Goal: Task Accomplishment & Management: Use online tool/utility

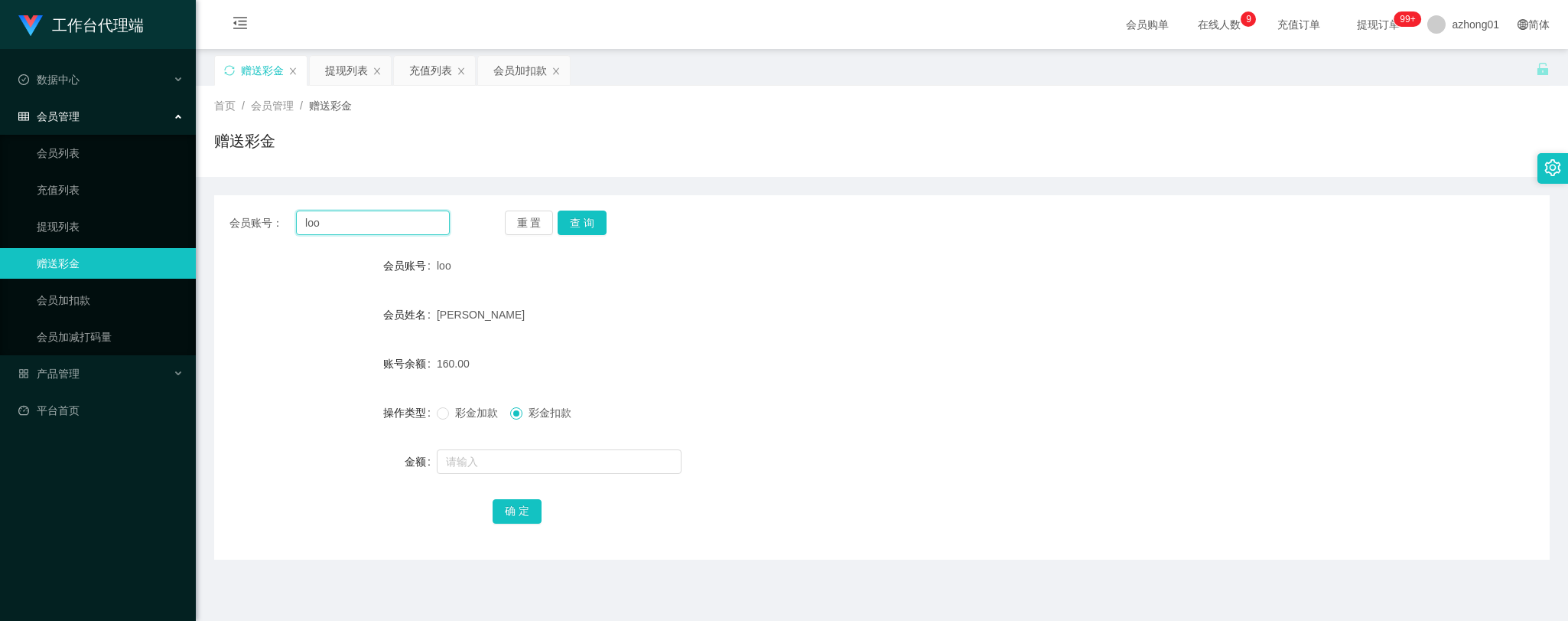
drag, startPoint x: 329, startPoint y: 225, endPoint x: 241, endPoint y: 227, distance: 88.0
click at [241, 227] on div "会员账号： loo" at bounding box center [339, 222] width 220 height 24
paste input "0169071082"
type input "0169071082"
click at [575, 225] on button "查 询" at bounding box center [582, 222] width 49 height 24
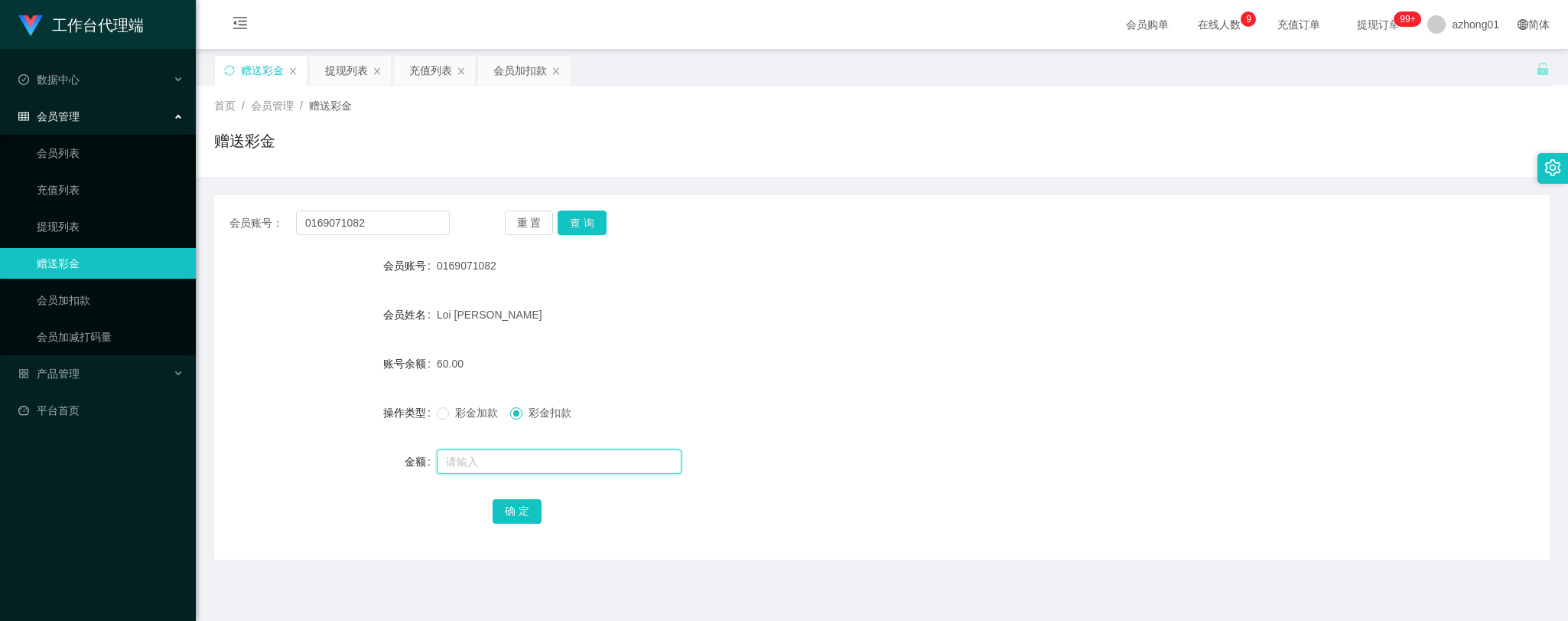
click at [494, 463] on input "text" at bounding box center [559, 461] width 244 height 24
type input "60"
click at [517, 511] on button "确 定" at bounding box center [517, 510] width 49 height 24
drag, startPoint x: 370, startPoint y: 220, endPoint x: 271, endPoint y: 214, distance: 99.2
click at [271, 214] on div "会员账号： 0169071082" at bounding box center [339, 222] width 220 height 24
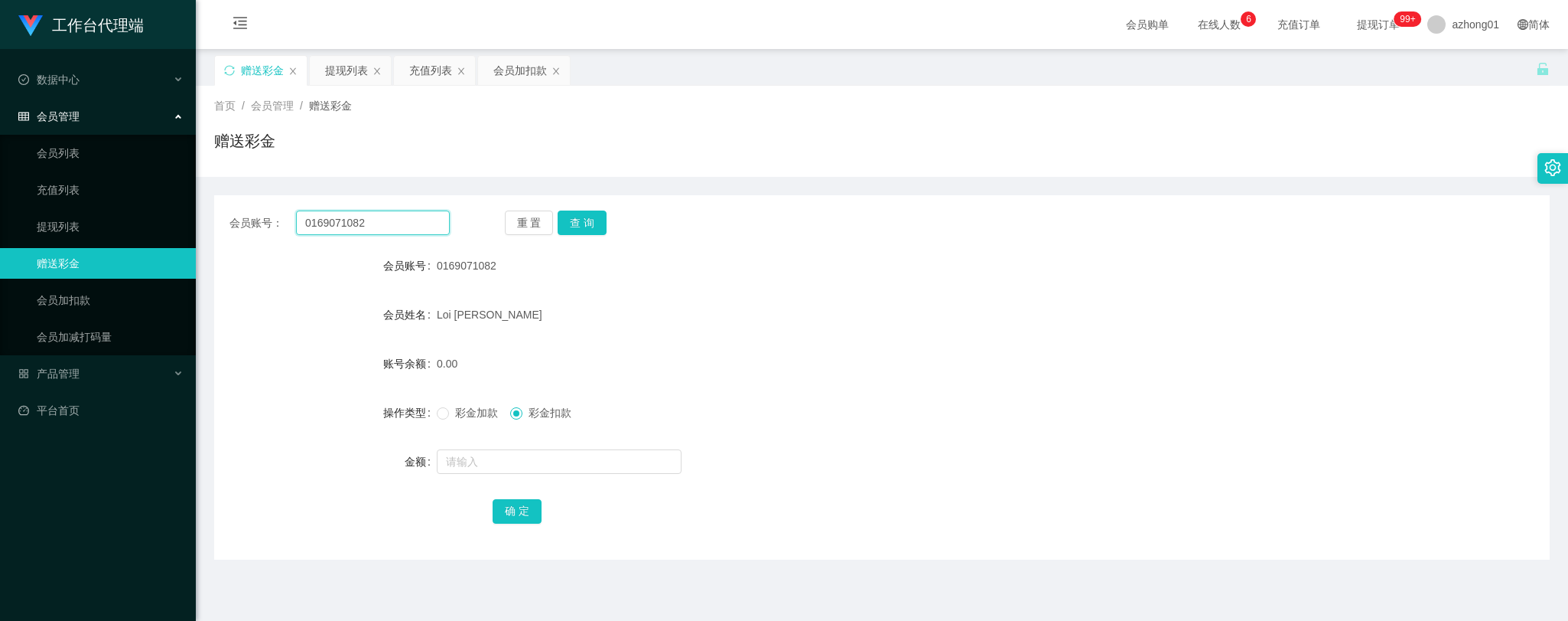
paste input "LOIMIULAI"
type input "LOIMIULAI"
click at [595, 228] on button "查 询" at bounding box center [582, 222] width 49 height 24
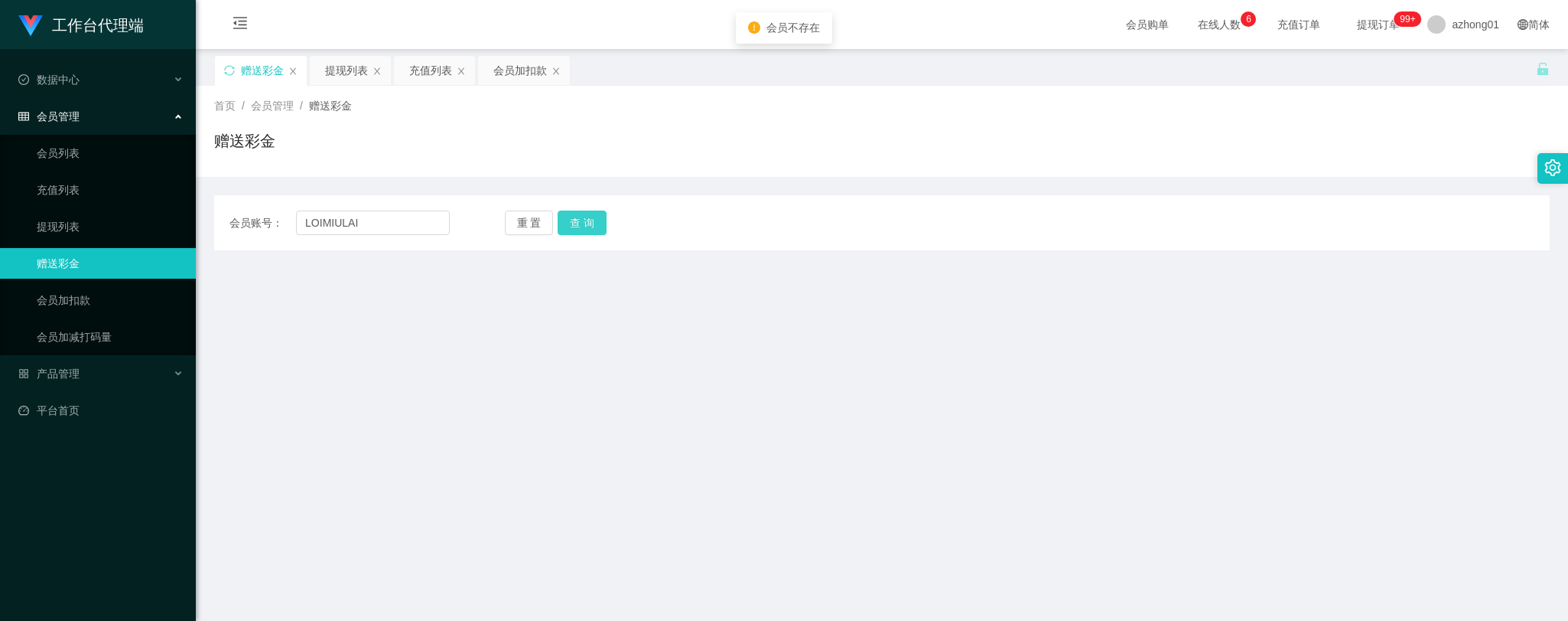
click at [577, 220] on button "查 询" at bounding box center [582, 222] width 49 height 24
drag, startPoint x: 368, startPoint y: 225, endPoint x: 285, endPoint y: 207, distance: 84.9
click at [285, 207] on div "会员账号： LOIMIULAI 重 置 查 询 会员账号 0169071082 会员姓名 Loi Miu Lai 账号余额 0.00 操作类型 彩金加款 彩金…" at bounding box center [882, 223] width 1335 height 55
click at [594, 223] on button "查 询" at bounding box center [582, 222] width 49 height 24
click at [48, 223] on link "提现列表" at bounding box center [110, 226] width 147 height 30
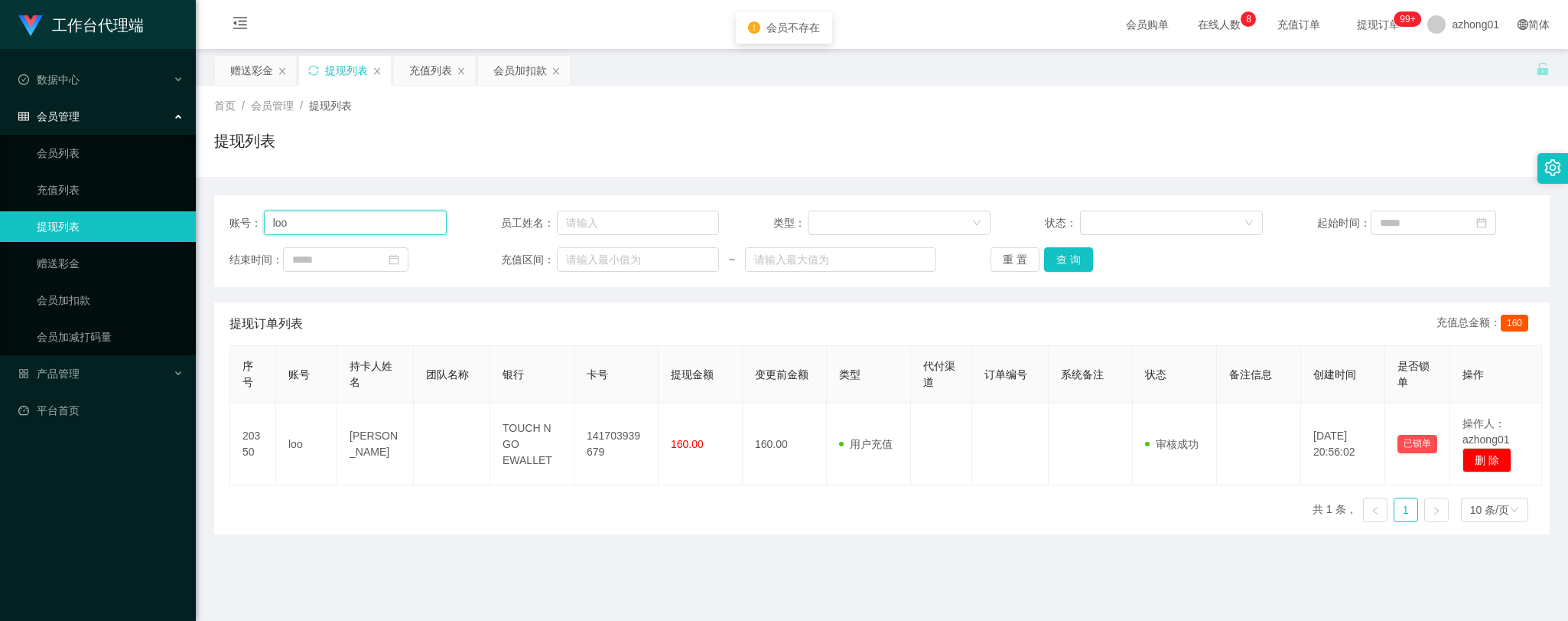
drag, startPoint x: 309, startPoint y: 220, endPoint x: 218, endPoint y: 218, distance: 91.0
click at [218, 218] on div "账号： loo 员工姓名： 类型： 状态： 起始时间： 结束时间： 充值区间： ~ 重 置 查 询" at bounding box center [882, 242] width 1335 height 92
paste input "LOIMIULAI"
type input "LOIMIULAI"
click at [1067, 265] on button "查 询" at bounding box center [1068, 259] width 49 height 24
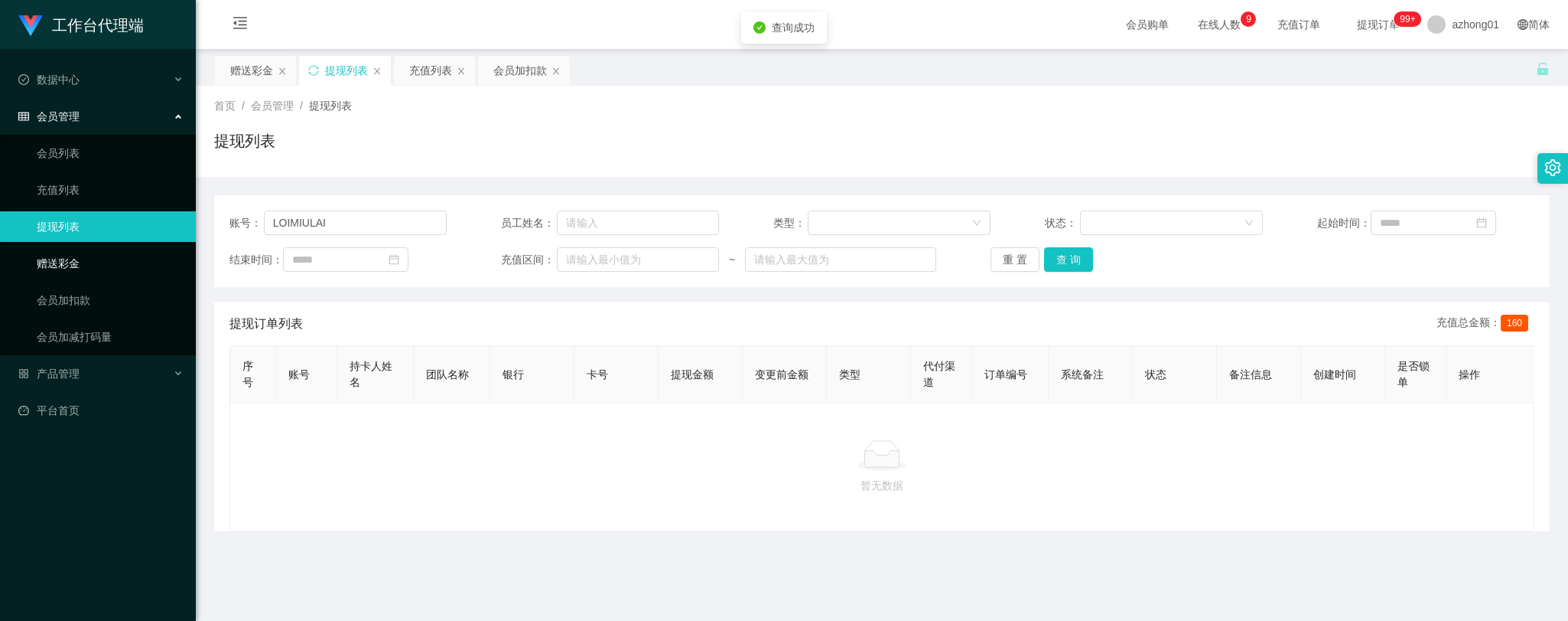
drag, startPoint x: 74, startPoint y: 262, endPoint x: 184, endPoint y: 258, distance: 110.1
click at [74, 262] on link "赠送彩金" at bounding box center [110, 263] width 147 height 30
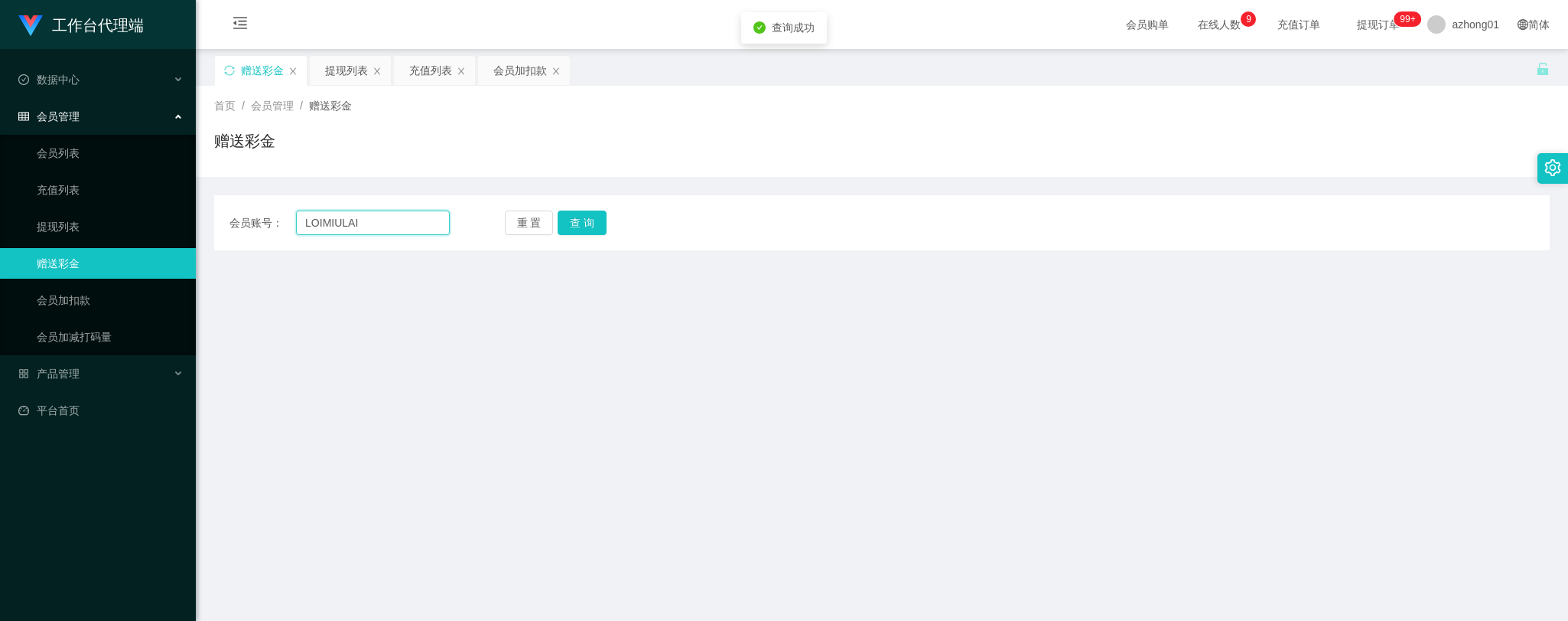
drag, startPoint x: 385, startPoint y: 220, endPoint x: 271, endPoint y: 217, distance: 114.0
click at [258, 213] on div "会员账号： [PERSON_NAME]" at bounding box center [339, 222] width 220 height 24
click at [588, 231] on button "查 询" at bounding box center [582, 222] width 49 height 24
drag, startPoint x: 374, startPoint y: 227, endPoint x: 287, endPoint y: 220, distance: 87.3
click at [287, 220] on div "会员账号： [PERSON_NAME]" at bounding box center [339, 222] width 220 height 24
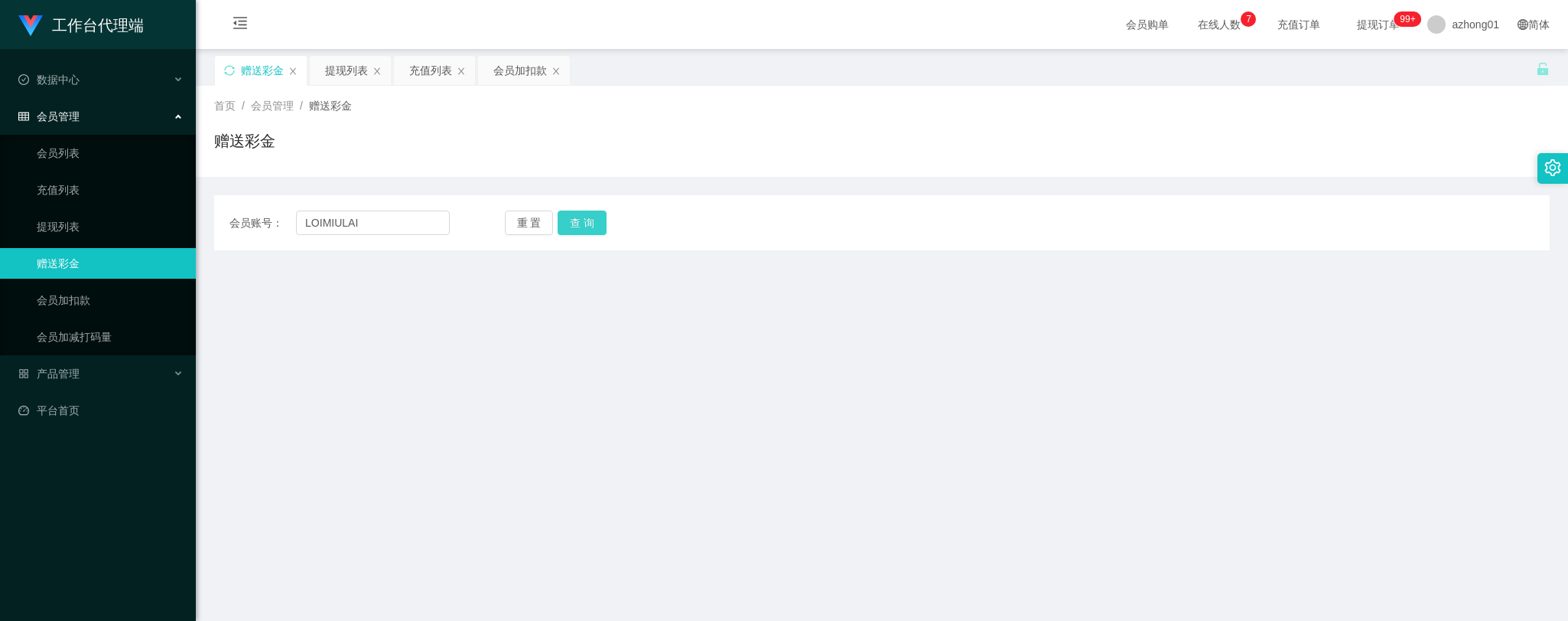
click at [588, 228] on button "查 询" at bounding box center [582, 222] width 49 height 24
click at [385, 226] on input "LOIMIULAI" at bounding box center [372, 222] width 153 height 24
click at [579, 216] on button "查 询" at bounding box center [582, 222] width 49 height 24
drag, startPoint x: 379, startPoint y: 220, endPoint x: 225, endPoint y: 204, distance: 154.8
click at [225, 204] on div "会员账号： LOIMIULA1 重 置 查 询 会员账号 0169071082 会员姓名 Loi Miu Lai 账号余额 0.00 操作类型 彩金加款 彩金…" at bounding box center [882, 223] width 1335 height 55
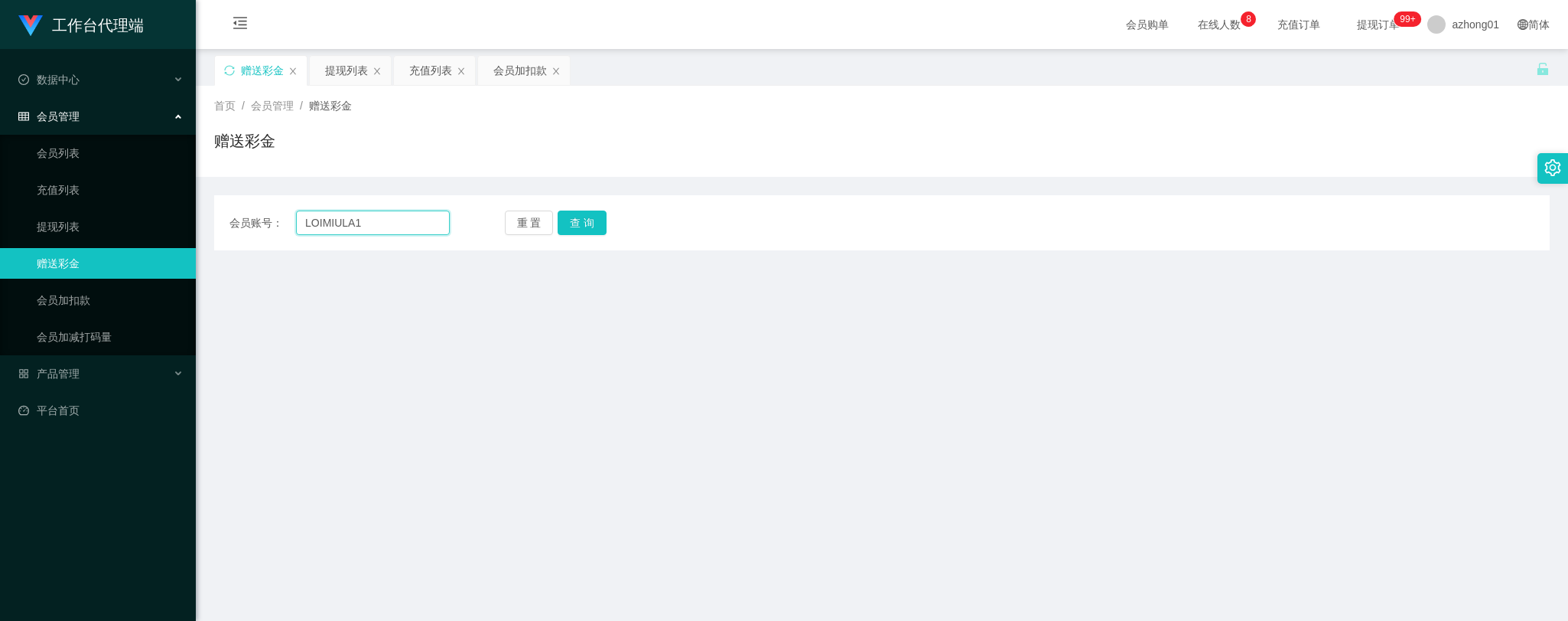
paste input "0169071082"
type input "0169071082"
click at [579, 223] on button "查 询" at bounding box center [582, 222] width 49 height 24
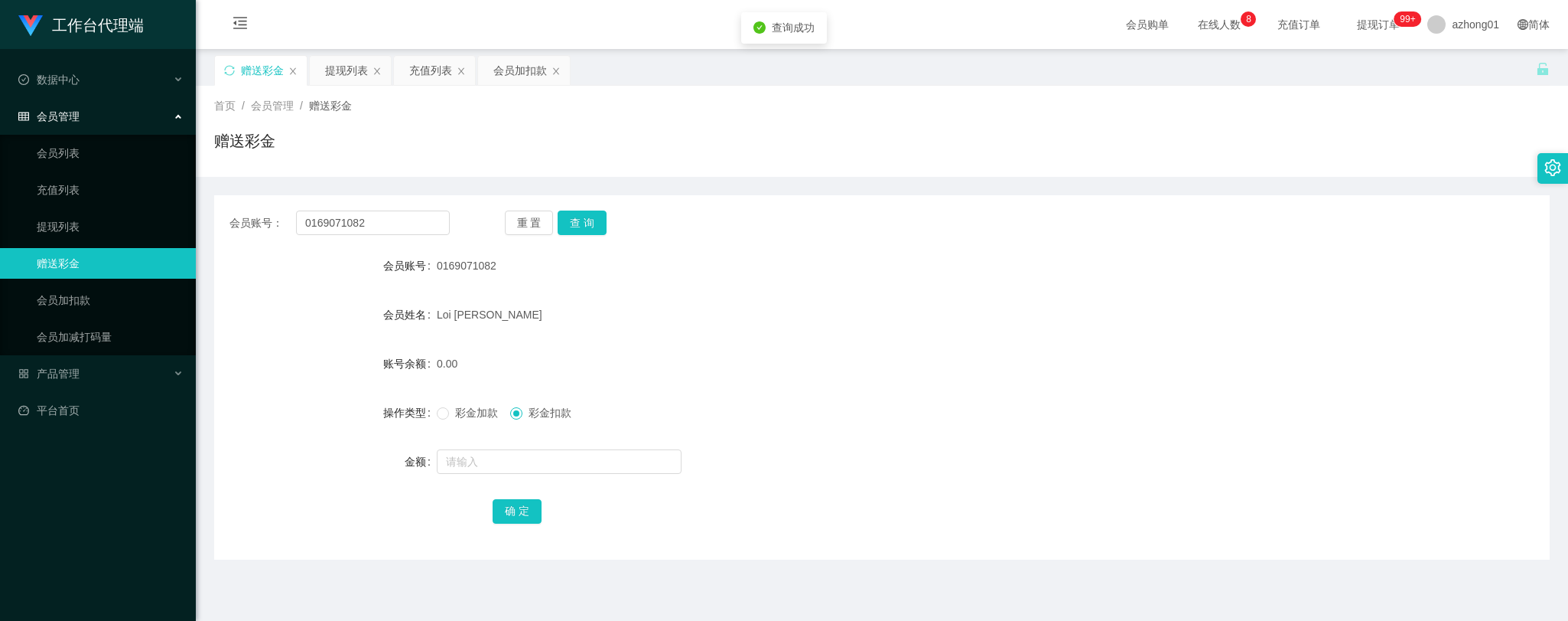
click at [445, 402] on div "彩金加款 彩金扣款" at bounding box center [826, 412] width 779 height 30
click at [525, 466] on input "text" at bounding box center [559, 461] width 244 height 24
type input "60"
click at [518, 518] on button "确 定" at bounding box center [517, 510] width 49 height 24
drag, startPoint x: 382, startPoint y: 220, endPoint x: 251, endPoint y: 233, distance: 131.6
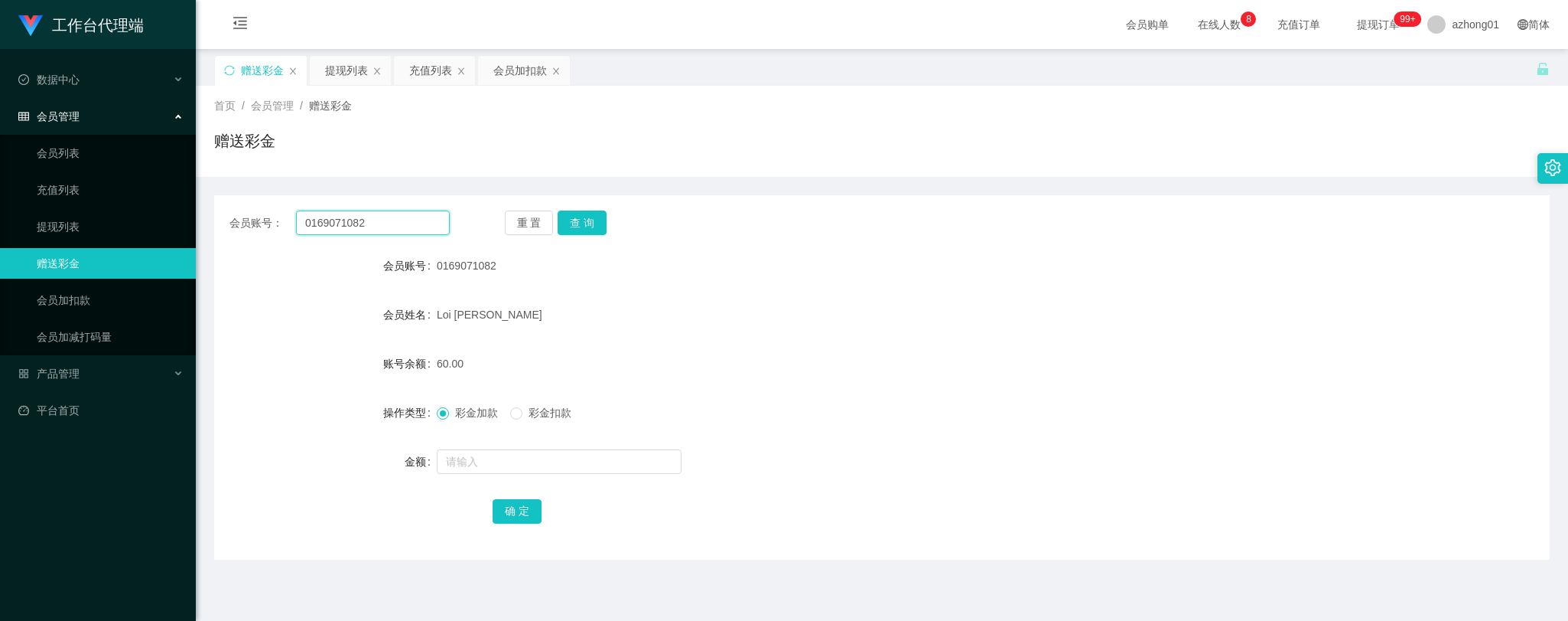
click at [231, 216] on div "会员账号： 0169071082" at bounding box center [339, 222] width 220 height 24
paste input "L0IMIULAI"
type input "L0IMIULAI"
click at [578, 228] on button "查 询" at bounding box center [582, 222] width 49 height 24
